Goal: Information Seeking & Learning: Compare options

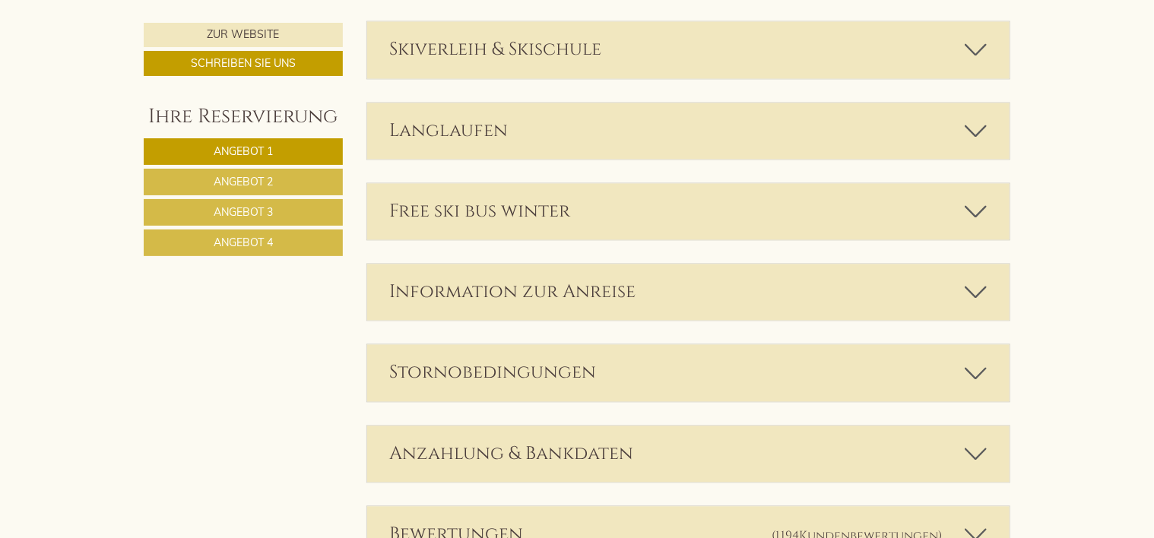
scroll to position [4294, 0]
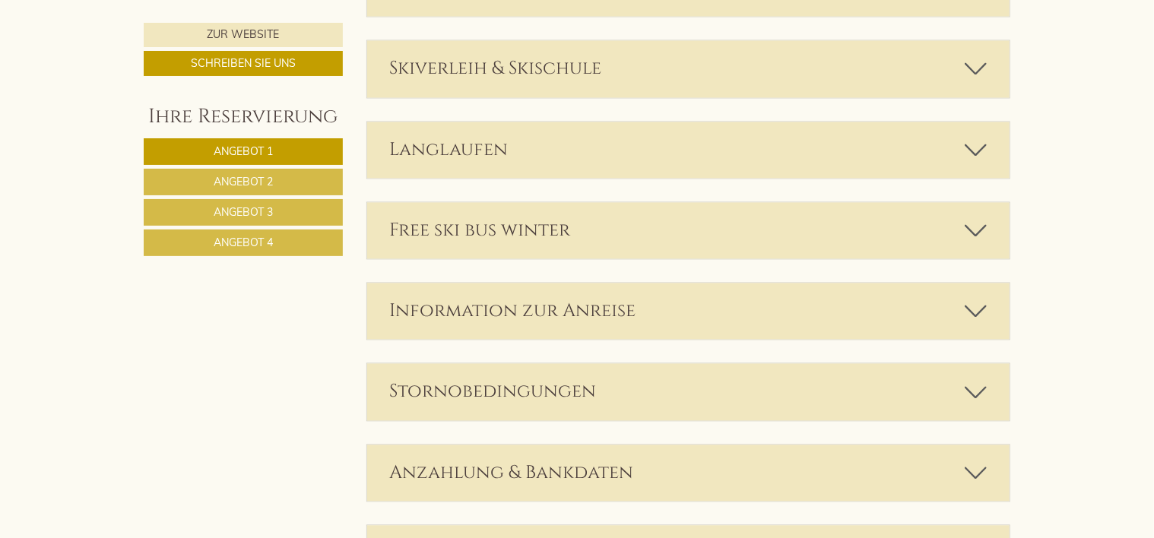
click at [970, 309] on icon at bounding box center [976, 312] width 22 height 26
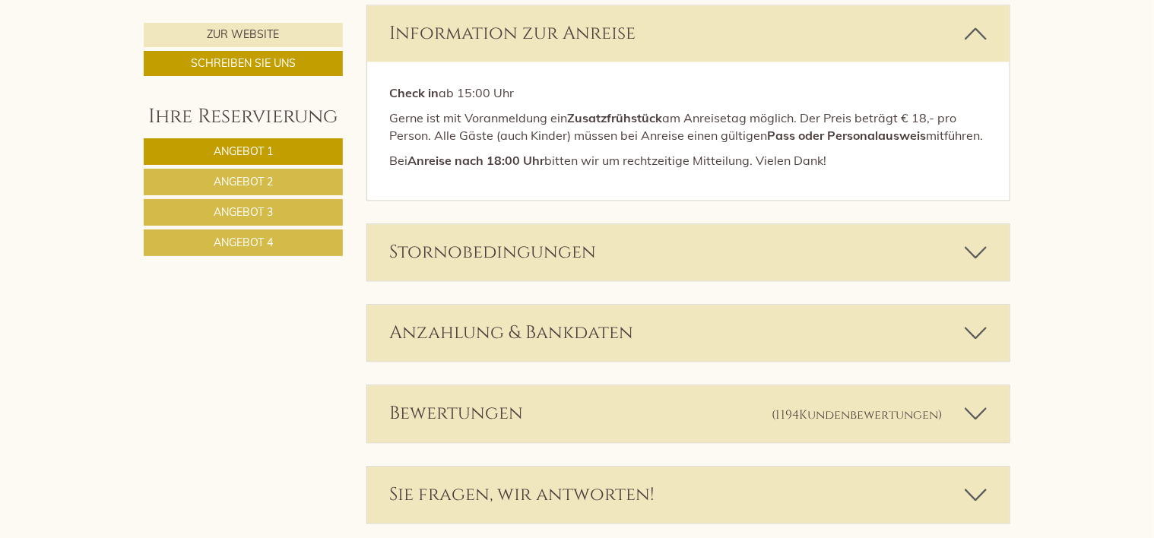
scroll to position [4604, 0]
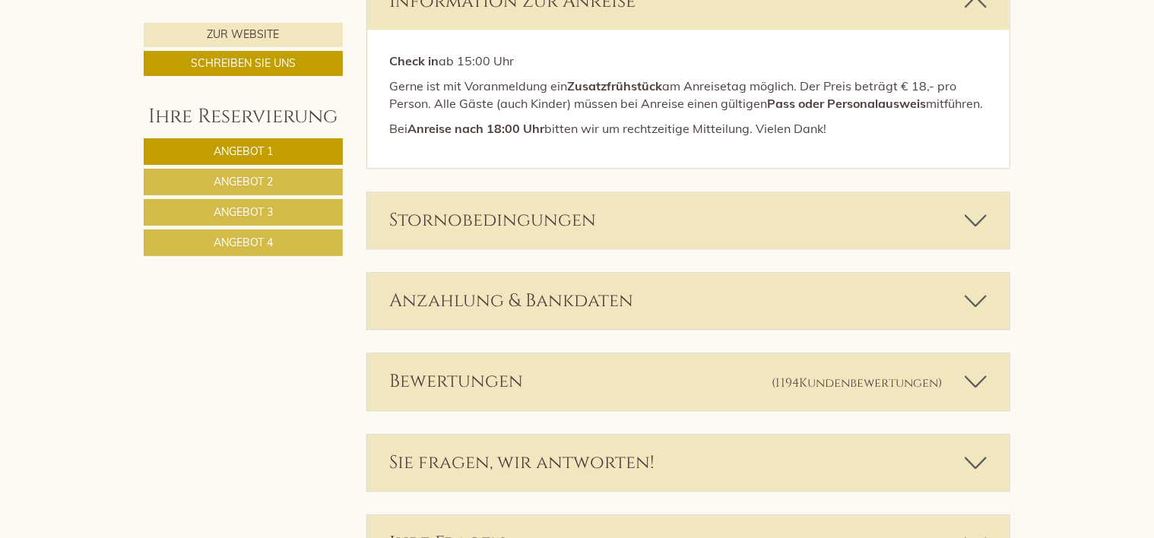
click at [982, 226] on icon at bounding box center [976, 221] width 22 height 26
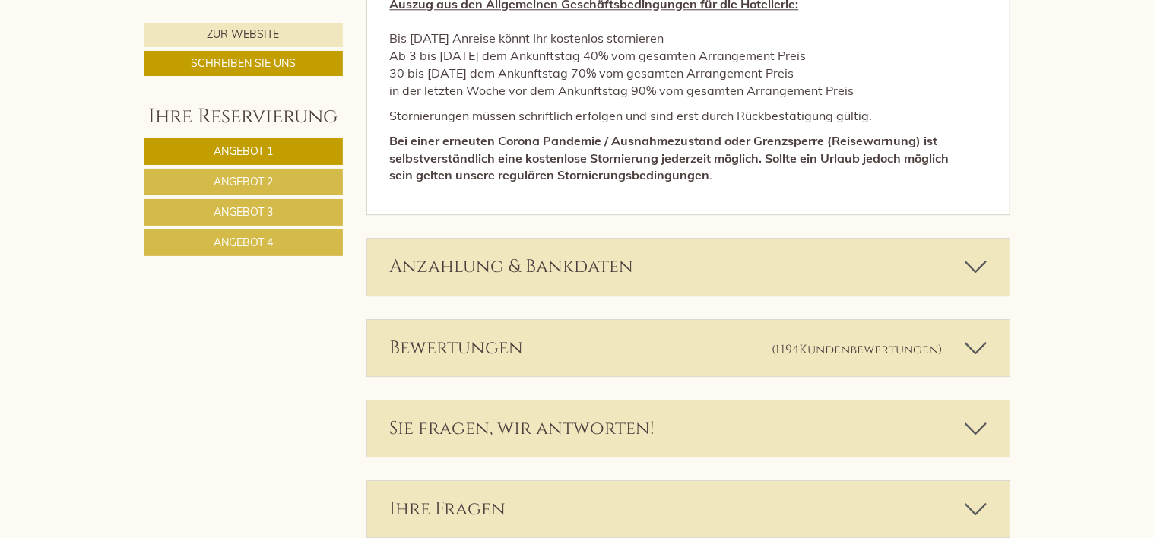
scroll to position [4956, 0]
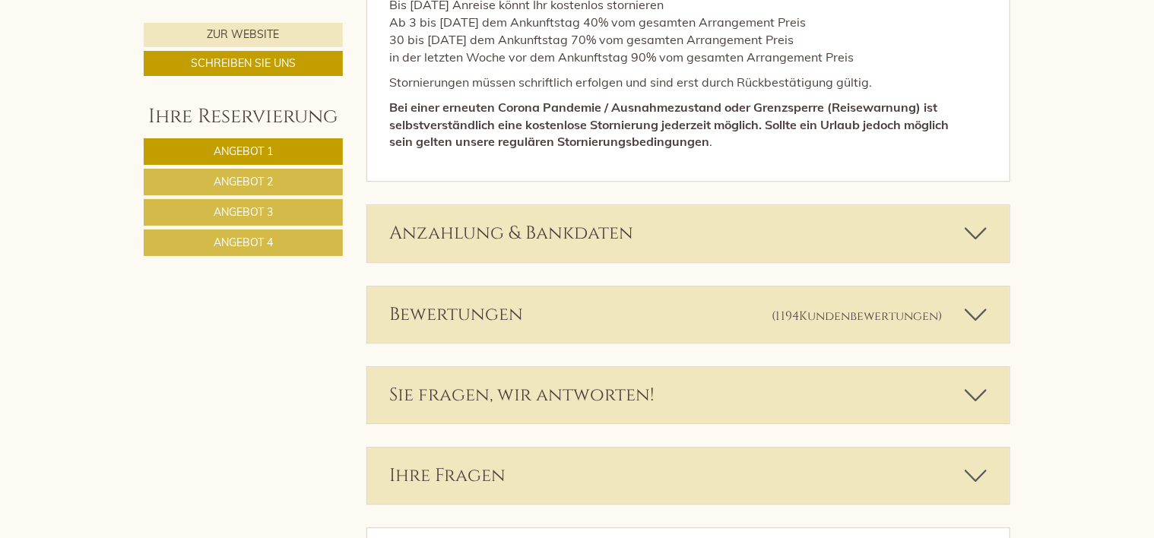
click at [985, 239] on icon at bounding box center [976, 233] width 22 height 26
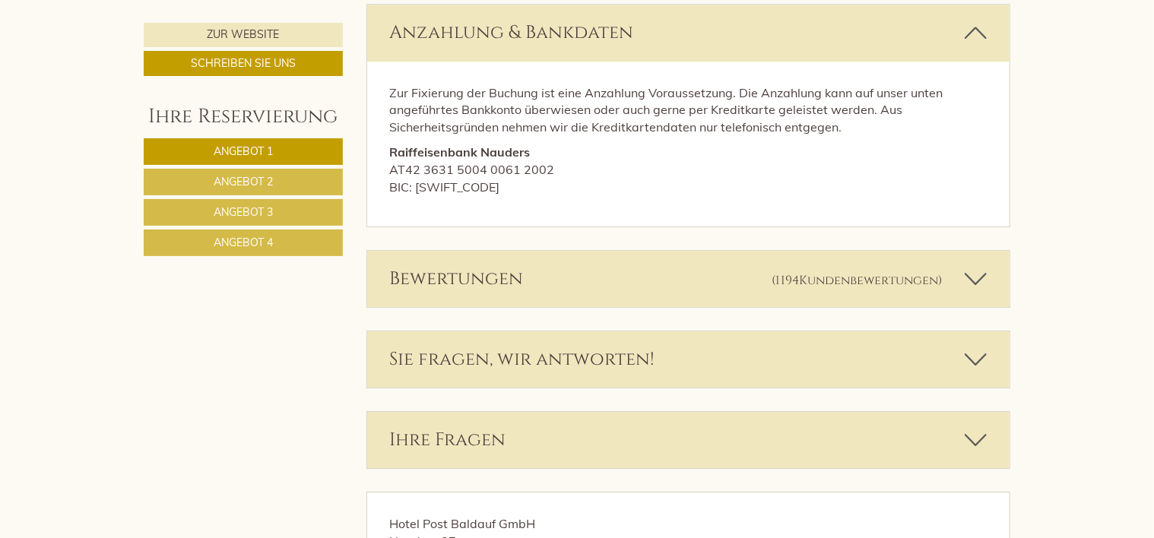
scroll to position [5171, 0]
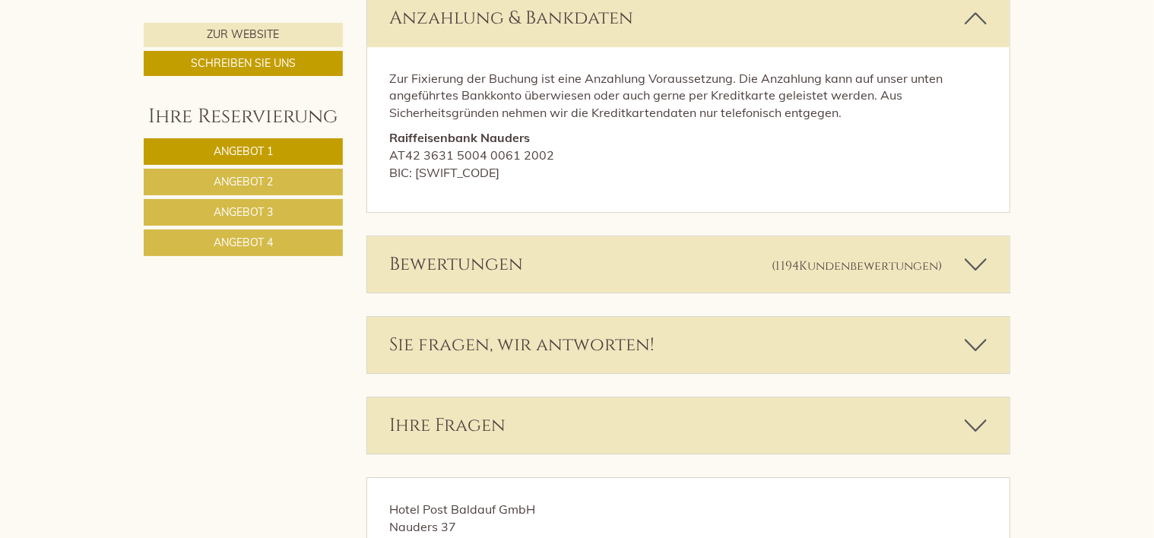
click at [980, 277] on icon at bounding box center [976, 265] width 22 height 26
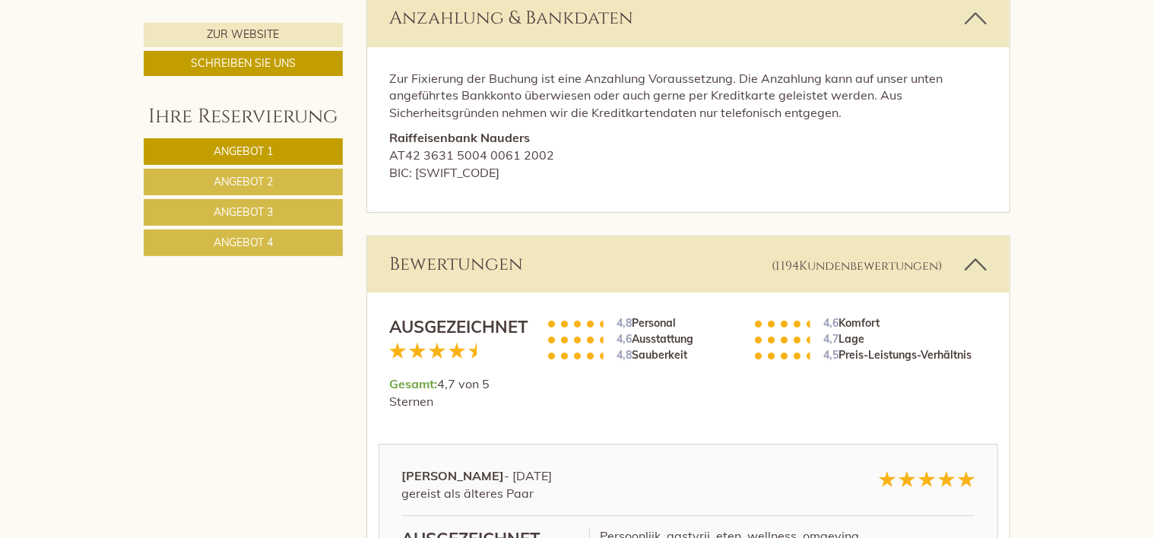
click at [992, 281] on div "Bewertungen (1194 Kundenbewertungen )" at bounding box center [688, 264] width 643 height 56
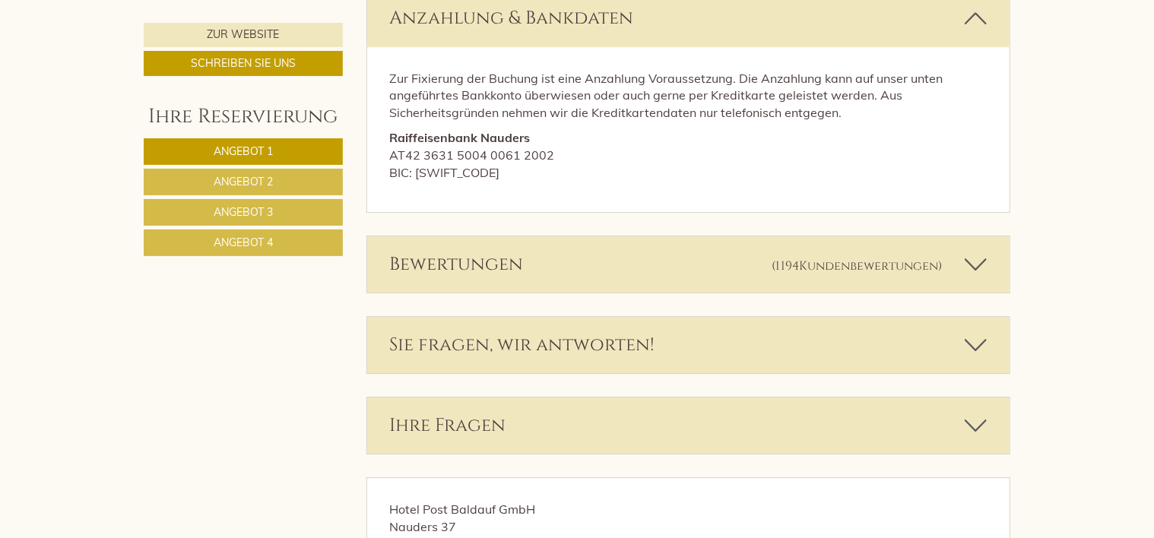
click at [984, 355] on icon at bounding box center [976, 345] width 22 height 26
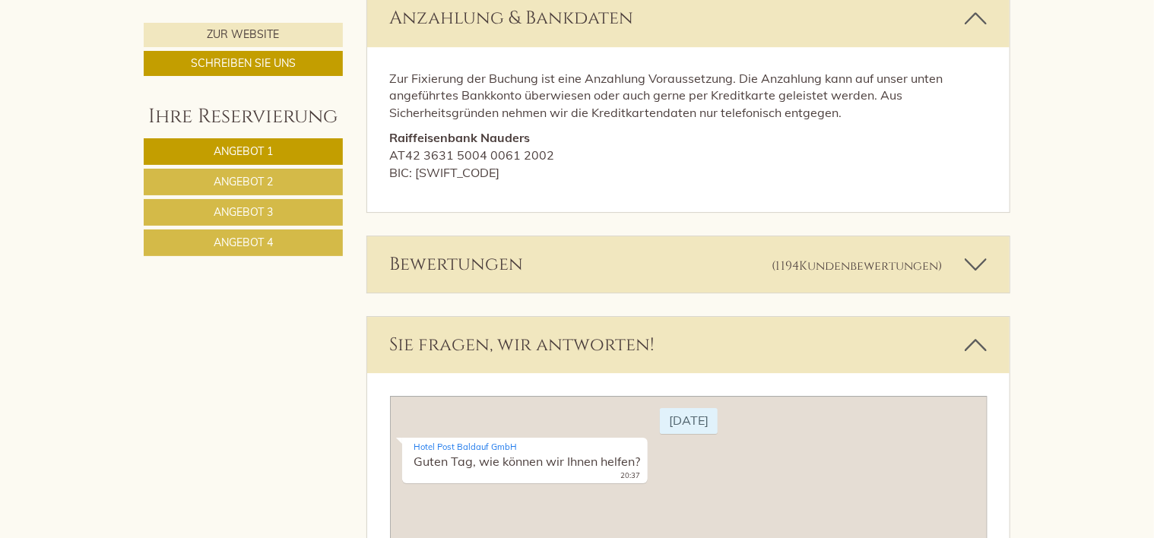
click at [988, 361] on div "Sie fragen, wir antworten!" at bounding box center [688, 345] width 643 height 56
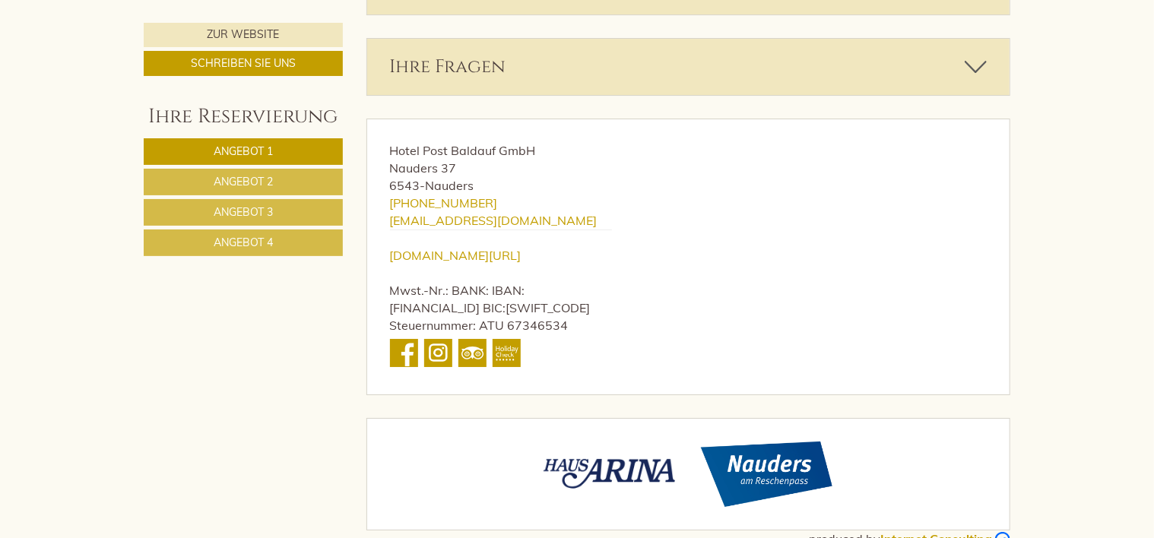
scroll to position [5543, 0]
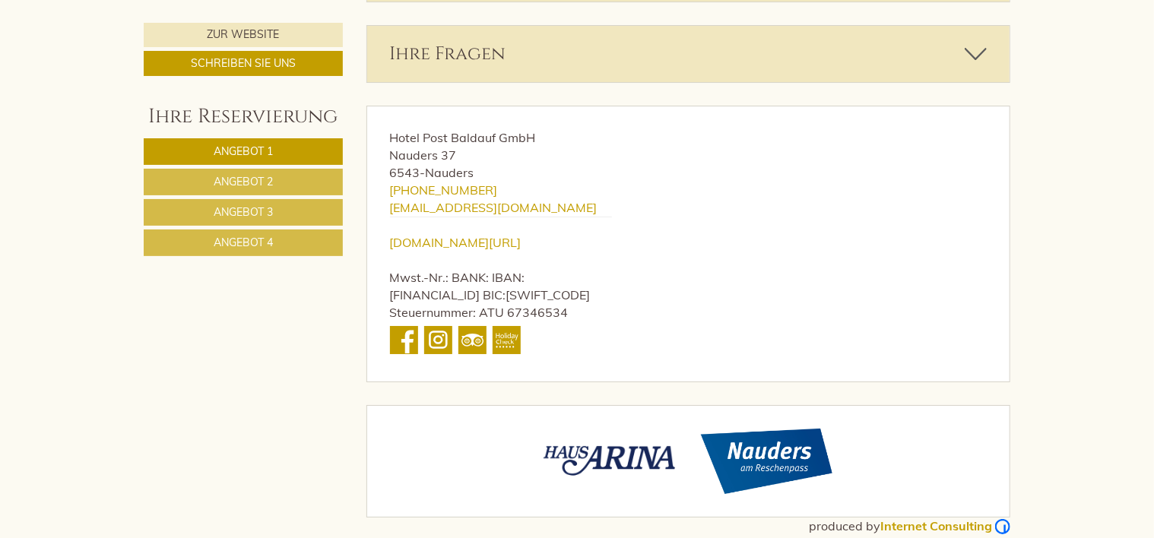
click at [977, 59] on icon at bounding box center [976, 54] width 22 height 26
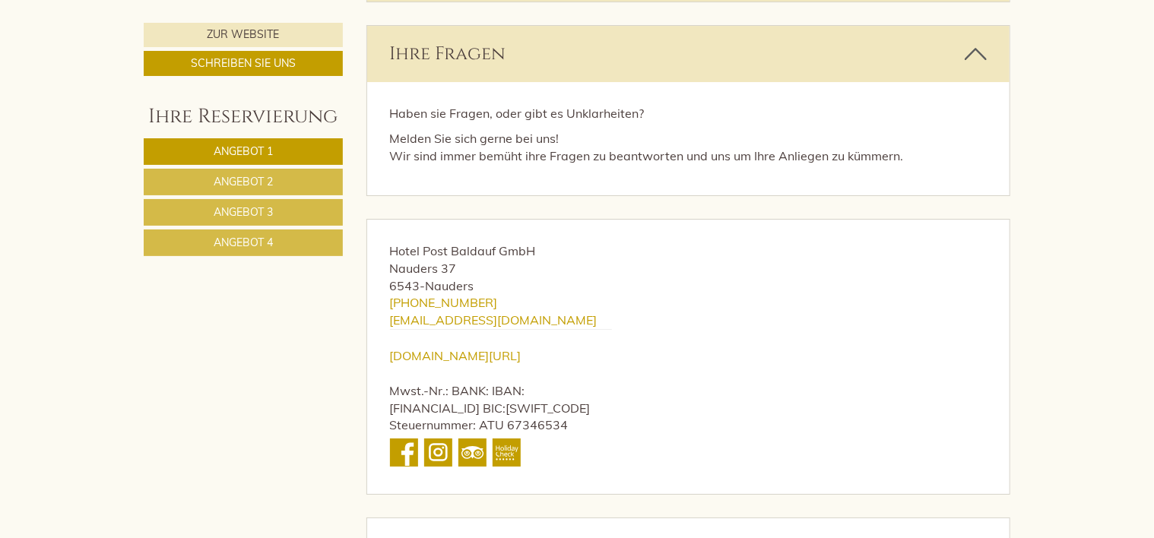
click at [974, 58] on icon at bounding box center [976, 54] width 22 height 26
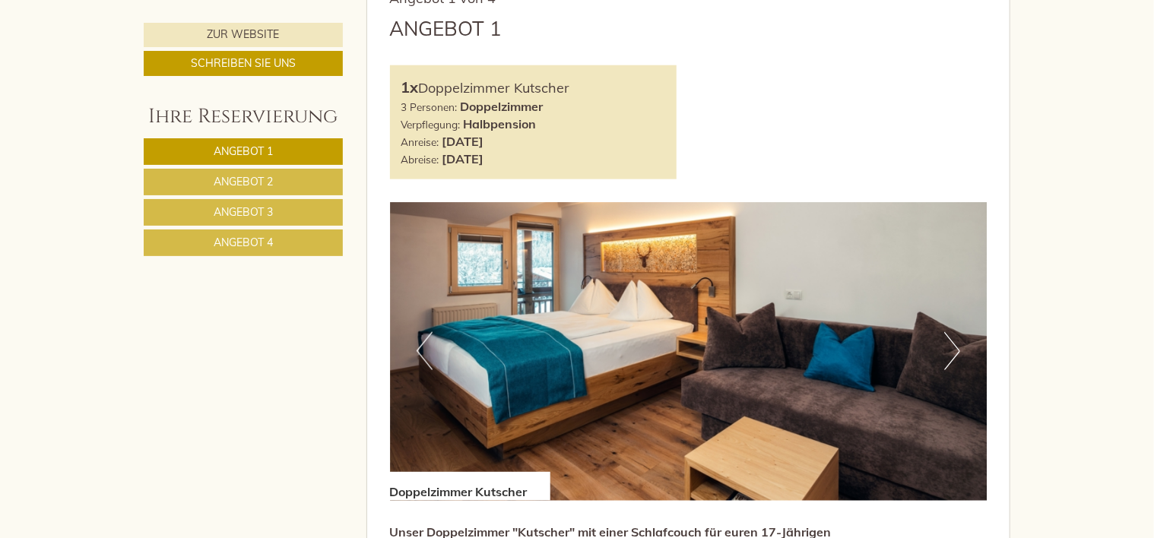
scroll to position [808, 0]
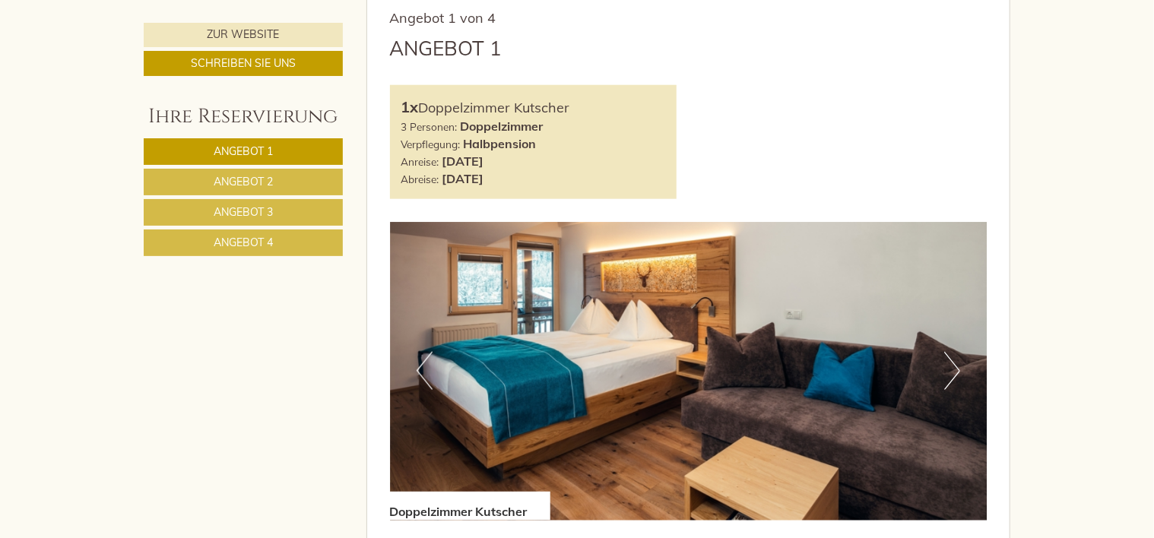
drag, startPoint x: 391, startPoint y: 50, endPoint x: 612, endPoint y: 179, distance: 255.8
click at [612, 179] on div "Angebot 1 von 4 Angebot 1 1x Doppelzimmer Kutscher 3 Personen: Doppelzimmer Ver…" at bounding box center [688, 456] width 643 height 940
copy div "Angebot 1 1x Doppelzimmer Kutscher 3 Personen: Doppelzimmer Verpflegung: Halbpe…"
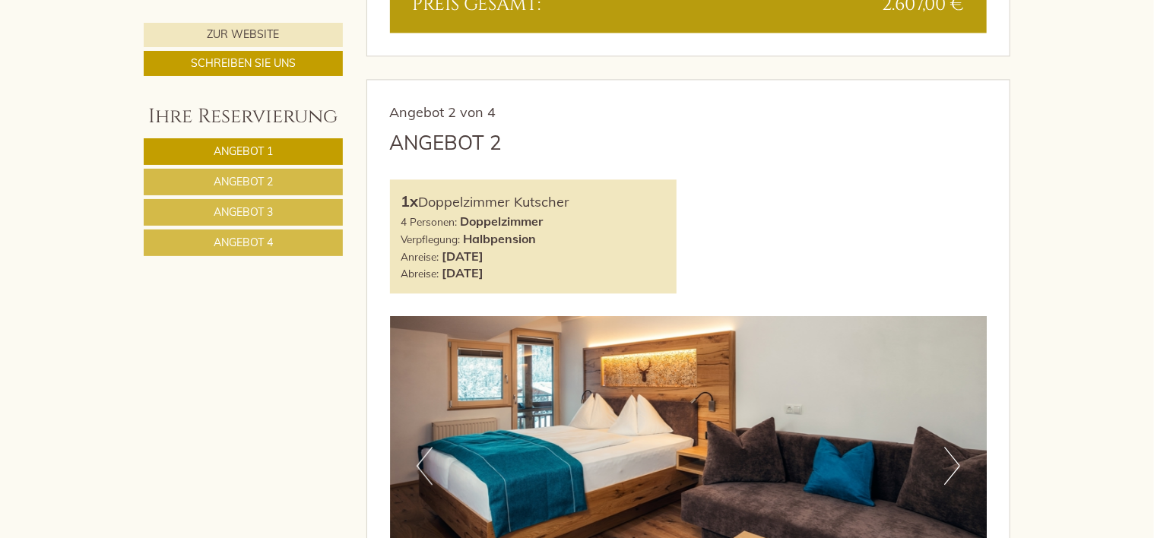
scroll to position [1684, 0]
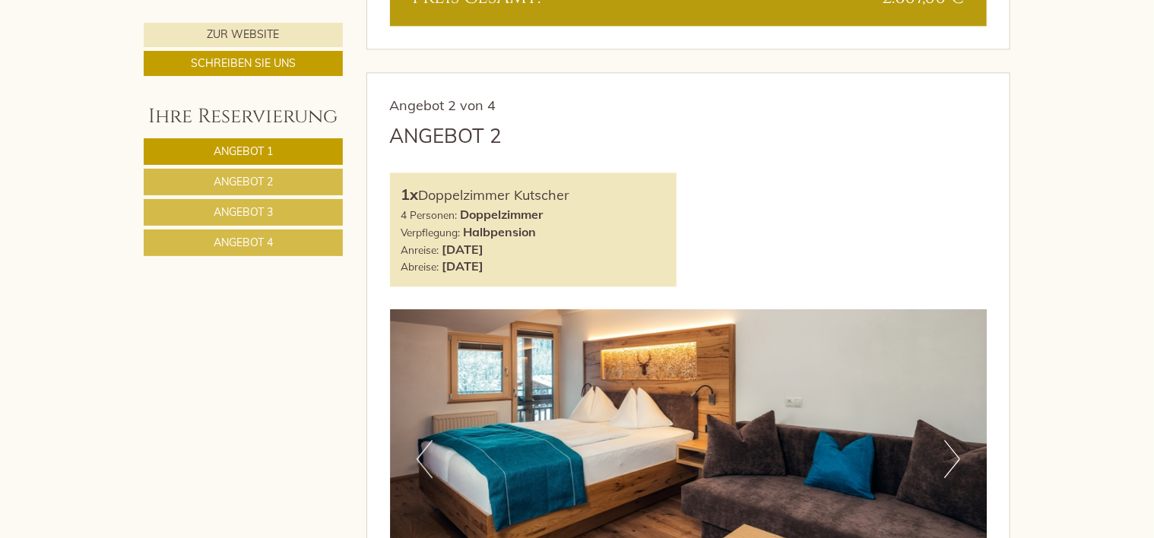
drag, startPoint x: 388, startPoint y: 136, endPoint x: 609, endPoint y: 261, distance: 254.3
click at [609, 261] on div "Angebot 2 von 4 Angebot 2 1x Doppelzimmer Kutscher 4 Personen: Doppelzimmer Ver…" at bounding box center [688, 529] width 643 height 913
copy div "Angebot 2 1x Doppelzimmer Kutscher 4 Personen: Doppelzimmer Verpflegung: Halbpe…"
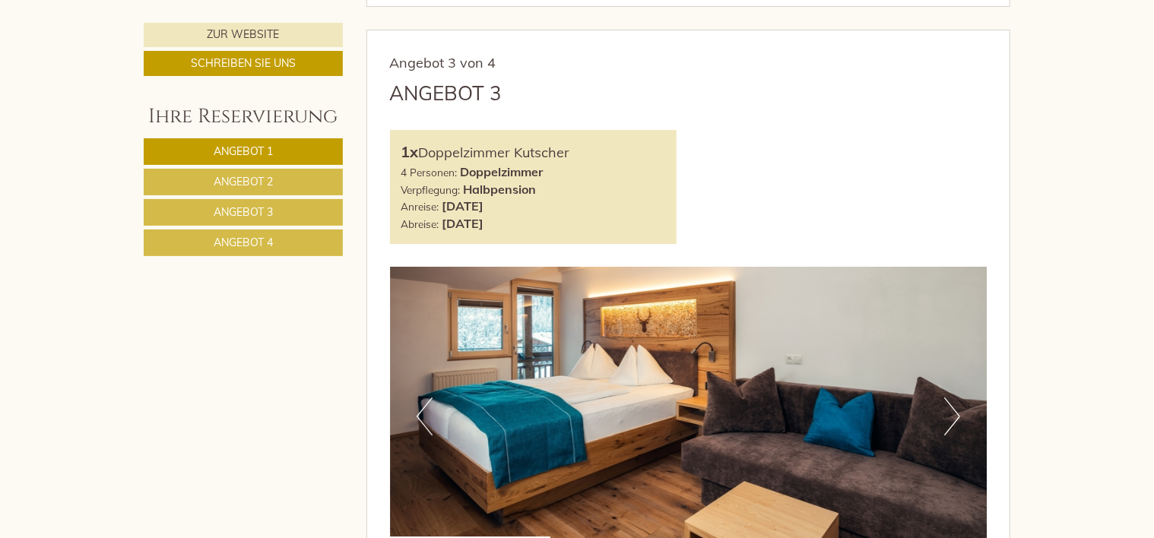
scroll to position [2692, 0]
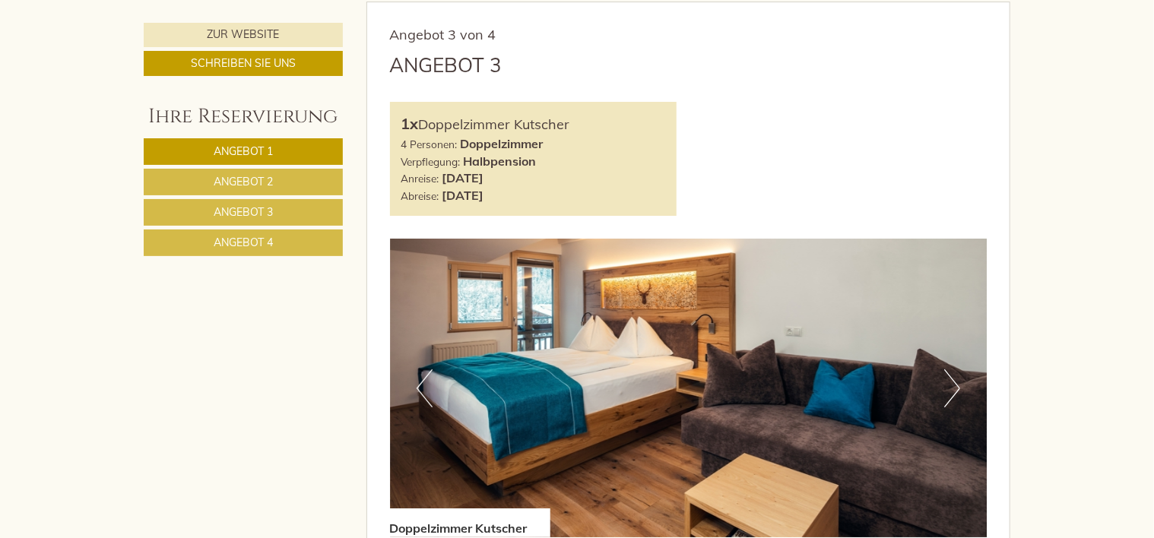
drag, startPoint x: 388, startPoint y: 63, endPoint x: 599, endPoint y: 196, distance: 249.0
click at [599, 196] on div "Angebot 3 von 4 Angebot 3 1x Doppelzimmer Kutscher 4 Personen: Doppelzimmer Ver…" at bounding box center [688, 458] width 643 height 913
copy div "Angebot 3 1x Doppelzimmer Kutscher 4 Personen: Doppelzimmer Verpflegung: Halbpe…"
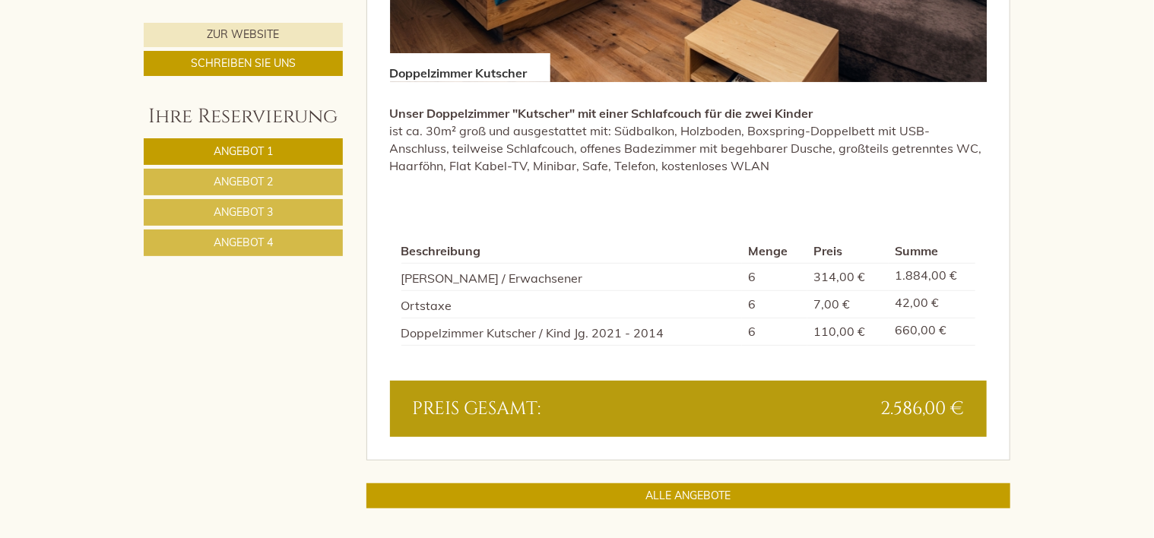
scroll to position [3154, 0]
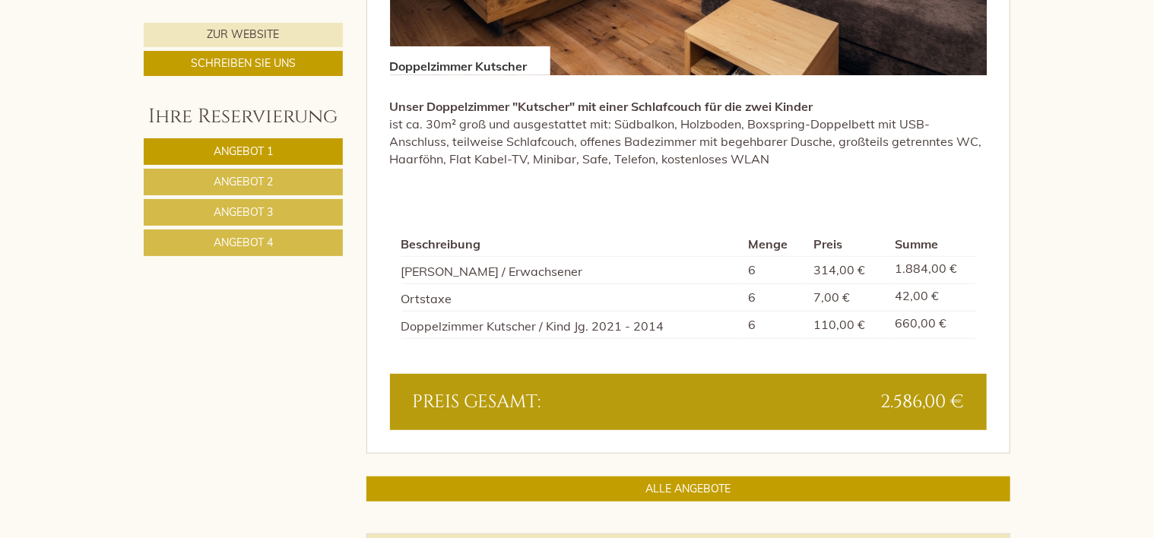
click at [304, 234] on link "Angebot 4" at bounding box center [243, 243] width 199 height 27
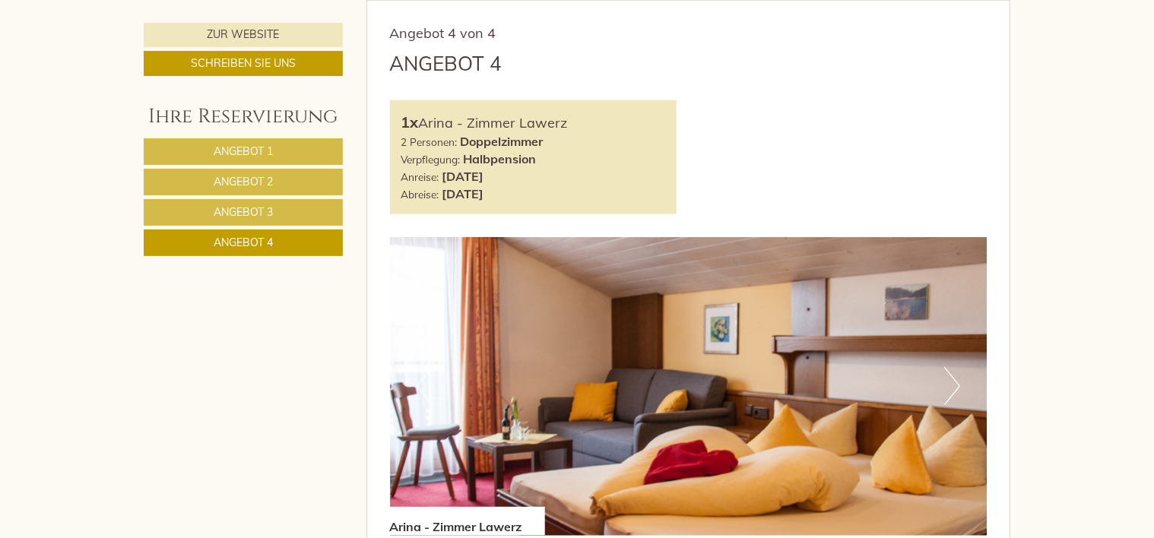
click at [392, 66] on div "Angebot 4 von 4 Angebot 4 1x Arina - Zimmer Lawerz 2 Personen: Doppelzimmer Ver…" at bounding box center [688, 461] width 643 height 920
drag, startPoint x: 392, startPoint y: 66, endPoint x: 614, endPoint y: 201, distance: 259.5
click at [614, 201] on div "Angebot 4 von 4 Angebot 4 1x Arina - Zimmer Lawerz 2 Personen: Doppelzimmer Ver…" at bounding box center [688, 461] width 643 height 920
copy div "Angebot 4 1x Arina - Zimmer Lawerz 2 Personen: Doppelzimmer Verpflegung: Halbpe…"
click at [296, 67] on link "Schreiben Sie uns" at bounding box center [243, 63] width 199 height 25
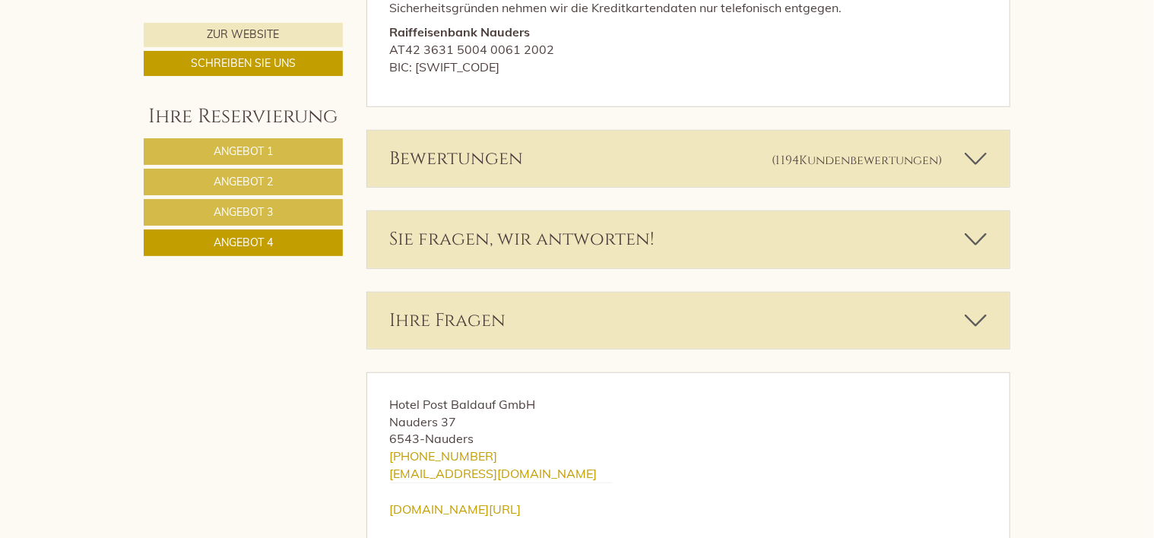
scroll to position [3566, 0]
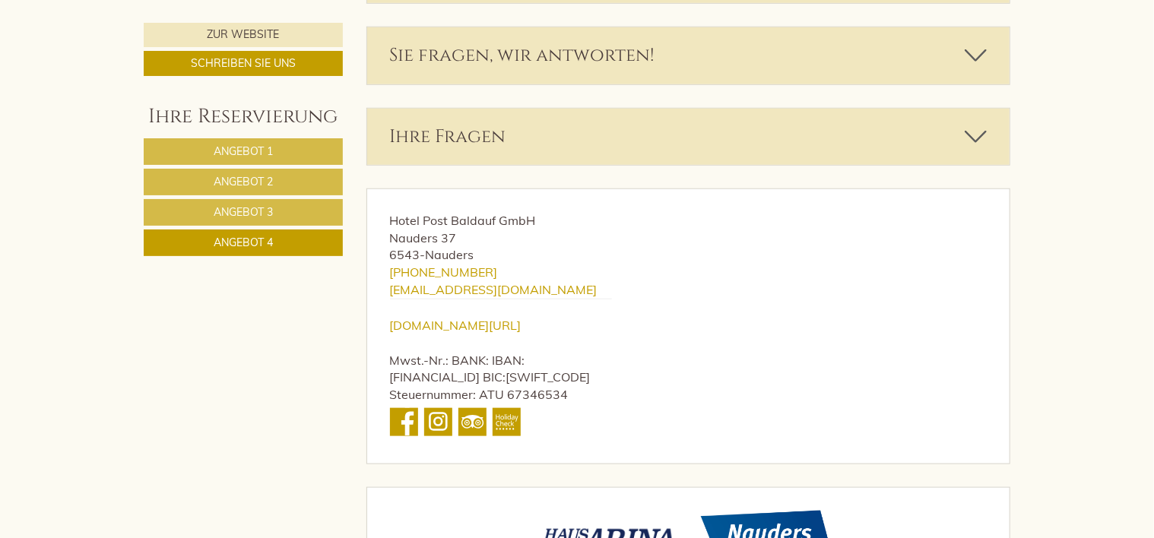
click at [978, 150] on icon at bounding box center [976, 137] width 22 height 26
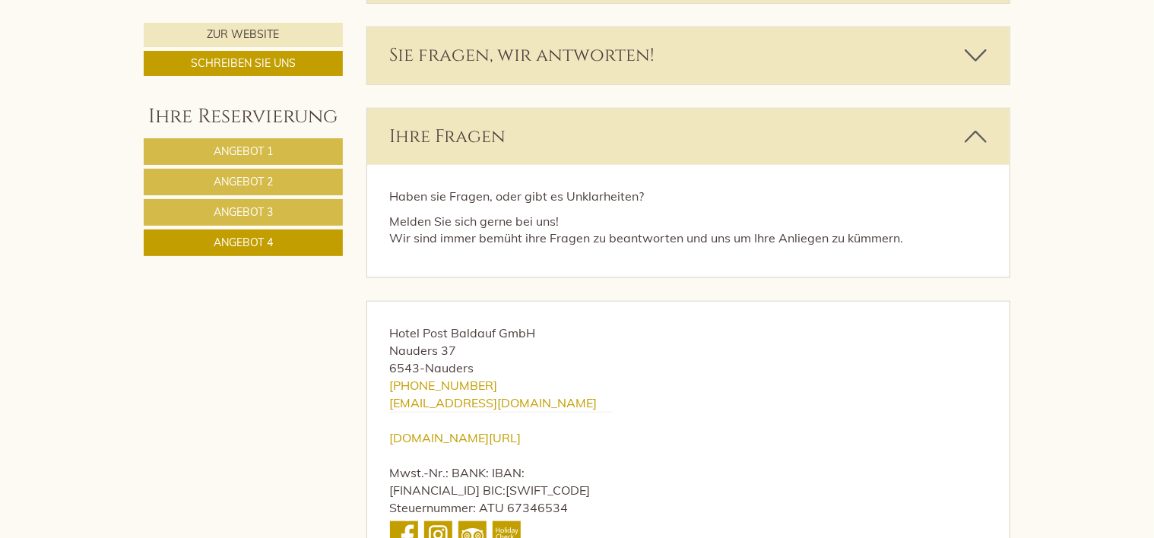
click at [775, 245] on p "Melden Sie sich gerne bei uns! Wir sind immer bemüht ihre Fragen zu beantworten…" at bounding box center [688, 230] width 597 height 35
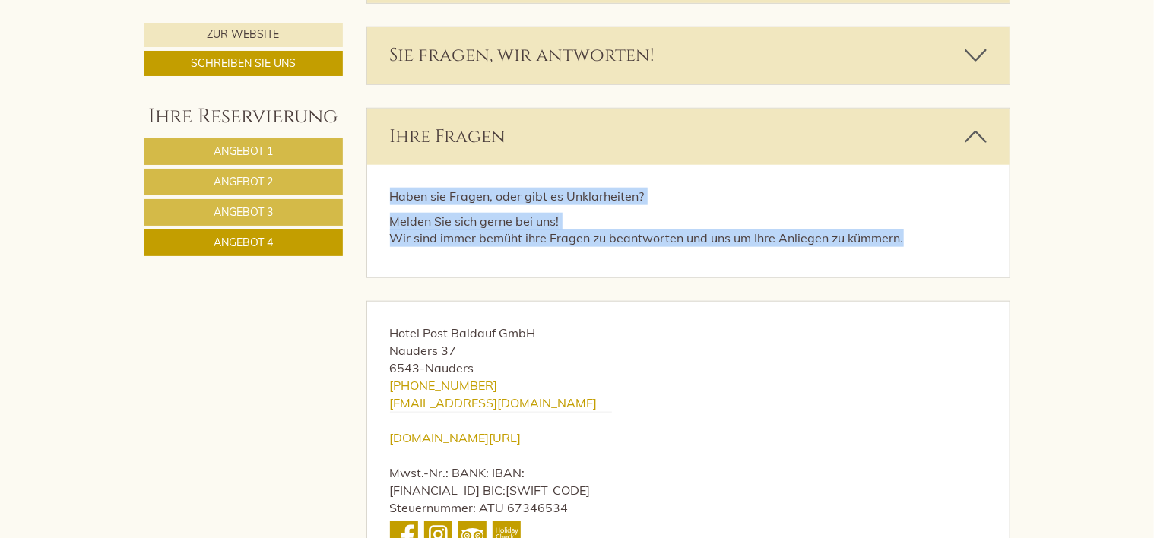
drag, startPoint x: 898, startPoint y: 252, endPoint x: 387, endPoint y: 209, distance: 512.6
click at [387, 209] on div "Haben sie Fragen, oder gibt es Unklarheiten? Melden Sie sich gerne bei uns! Wir…" at bounding box center [688, 221] width 643 height 113
click at [786, 239] on p "Melden Sie sich gerne bei uns! Wir sind immer bemüht ihre Fragen zu beantworten…" at bounding box center [688, 230] width 597 height 35
